Goal: Information Seeking & Learning: Learn about a topic

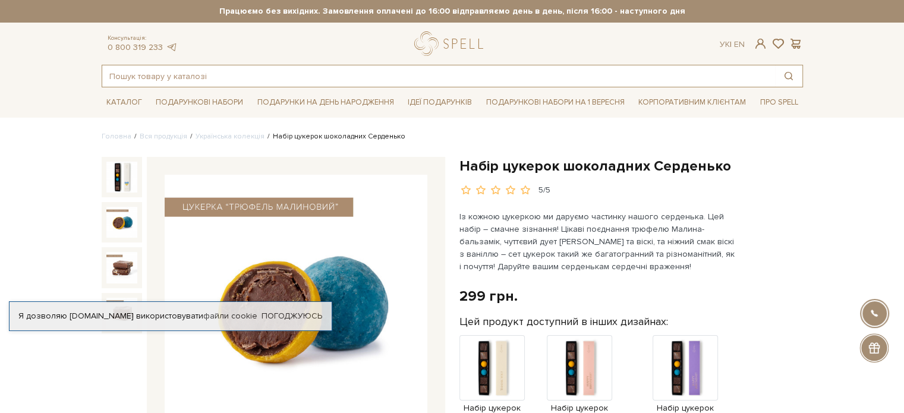
click at [139, 74] on input "text" at bounding box center [438, 75] width 673 height 21
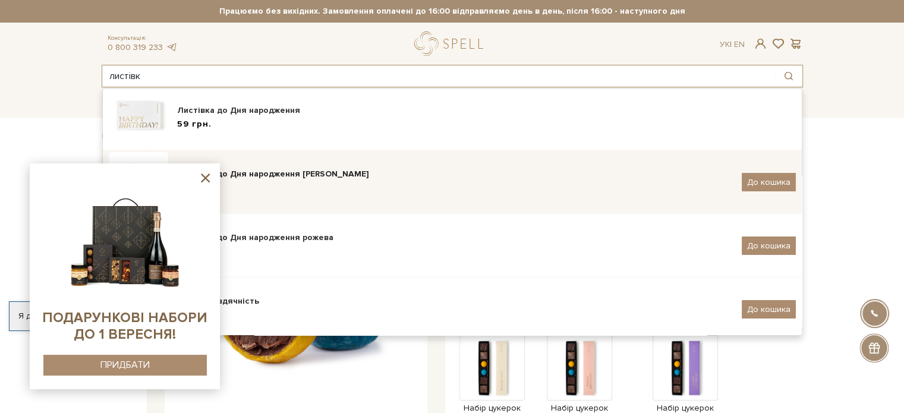
scroll to position [222, 0]
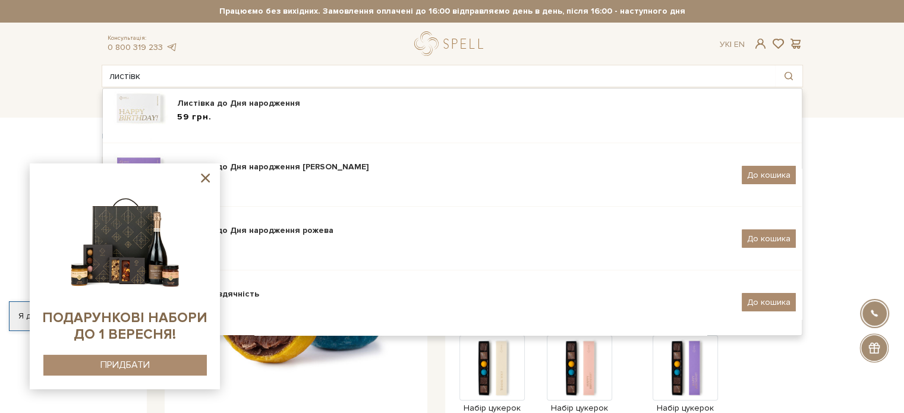
click at [203, 179] on icon at bounding box center [205, 178] width 9 height 9
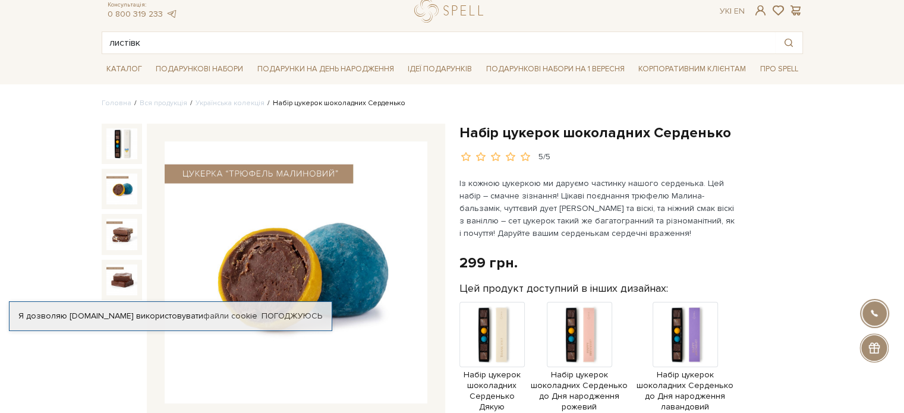
scroll to position [59, 0]
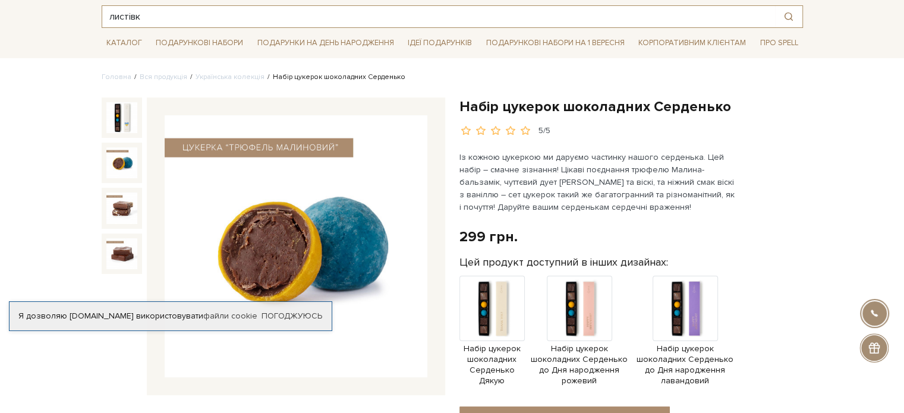
click at [168, 15] on input "листівк" at bounding box center [438, 16] width 673 height 21
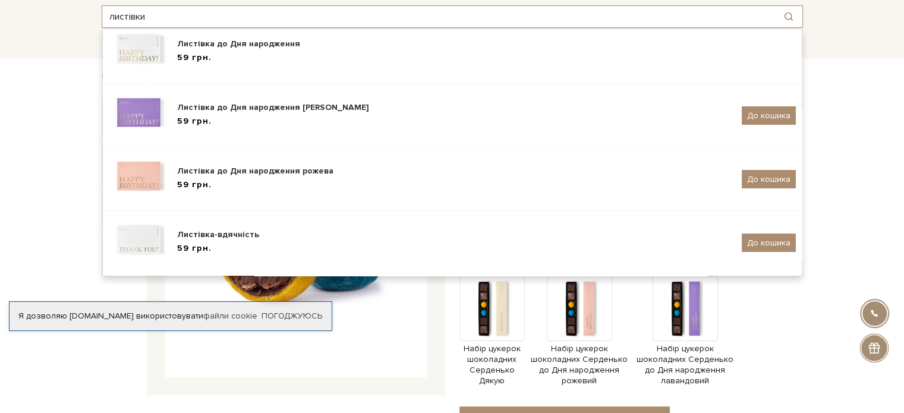
scroll to position [0, 0]
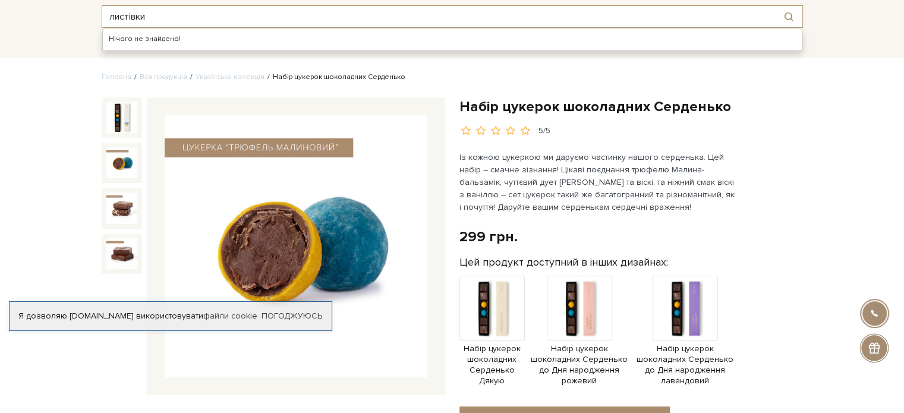
type input "листівк"
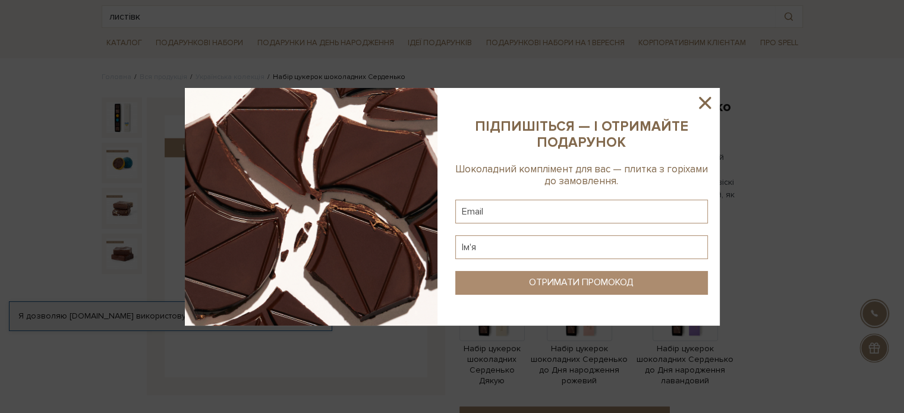
click at [709, 102] on icon at bounding box center [705, 103] width 20 height 20
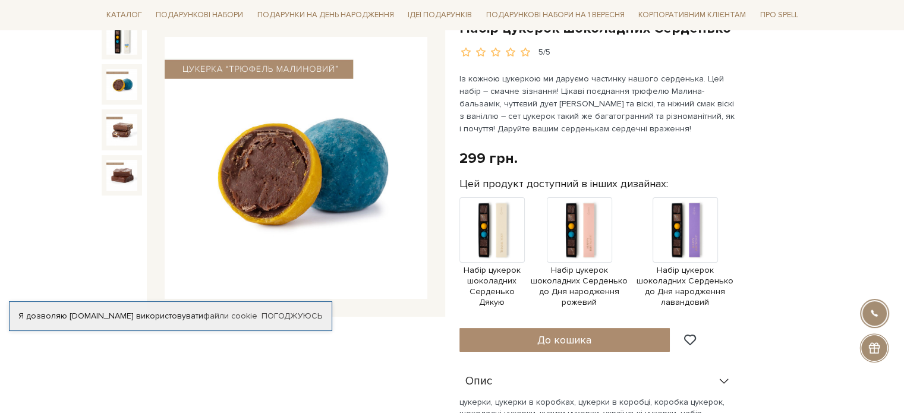
scroll to position [119, 0]
